Goal: Connect with others: Participate in discussion

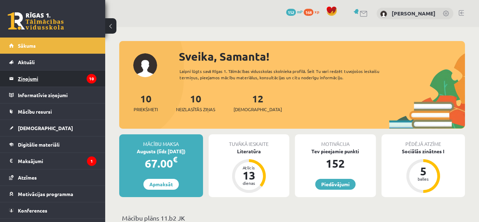
click at [44, 83] on legend "Ziņojumi 10" at bounding box center [57, 78] width 78 height 16
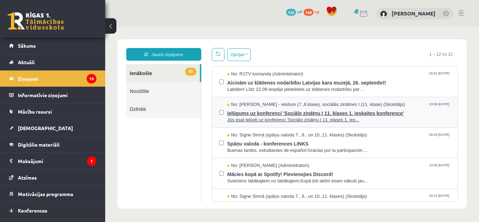
click at [322, 118] on span "Jūs esat ielūgti uz konferenci 'Sociālo zinātņu I 11. klases 1. ies..." at bounding box center [338, 120] width 223 height 7
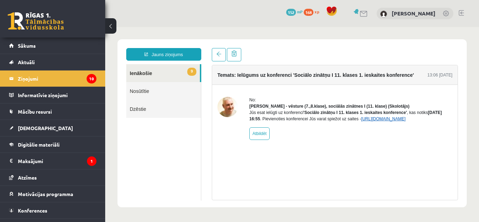
click at [405, 121] on link "[URL][DOMAIN_NAME]" at bounding box center [383, 118] width 44 height 5
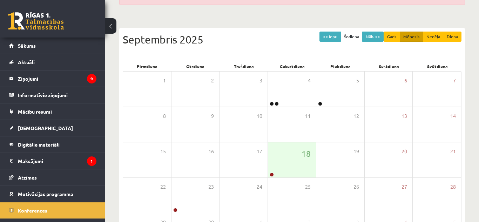
scroll to position [84, 0]
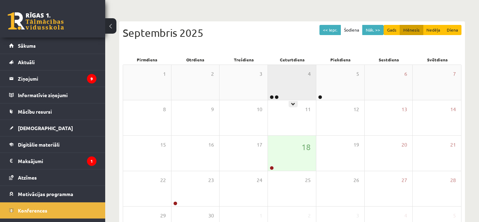
click at [279, 97] on div at bounding box center [274, 97] width 12 height 5
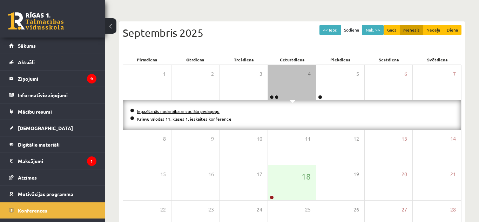
click at [196, 112] on link "Iepazīšanās nodarbība ar sociālo pedagogu" at bounding box center [178, 111] width 82 height 6
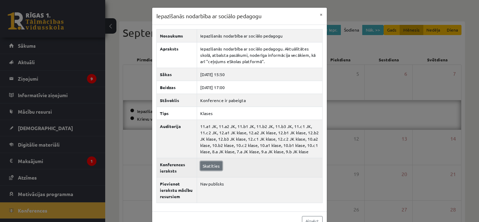
click at [206, 165] on link "Skatīties" at bounding box center [211, 165] width 22 height 9
